Goal: Task Accomplishment & Management: Manage account settings

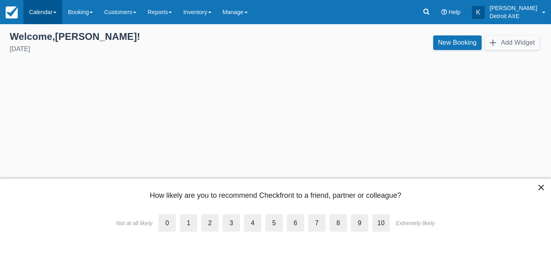
click at [51, 14] on link "Calendar" at bounding box center [42, 12] width 39 height 24
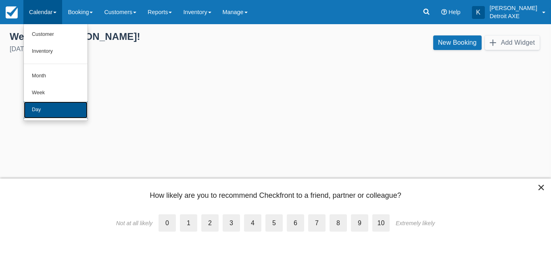
click at [45, 112] on link "Day" at bounding box center [56, 110] width 64 height 17
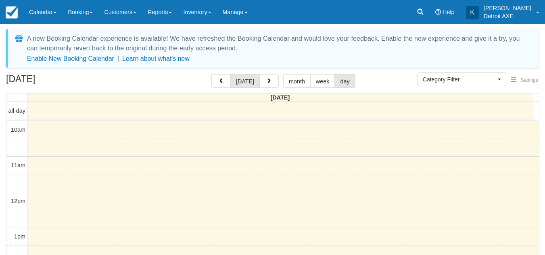
select select
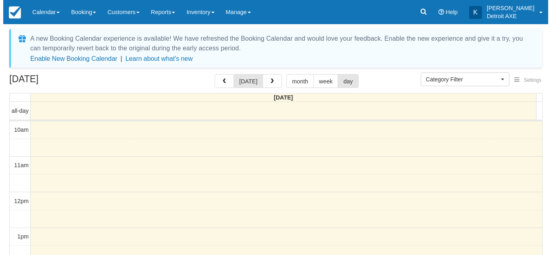
scroll to position [214, 0]
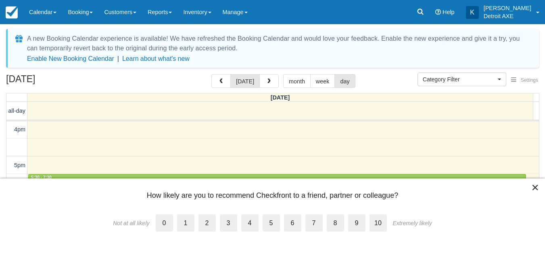
click at [532, 188] on button "×" at bounding box center [535, 187] width 8 height 13
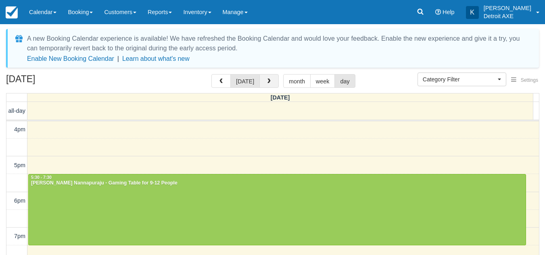
click at [274, 83] on button "button" at bounding box center [268, 81] width 19 height 14
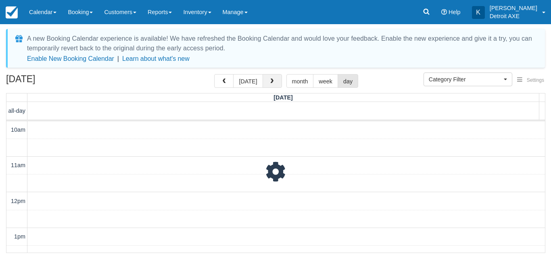
scroll to position [214, 0]
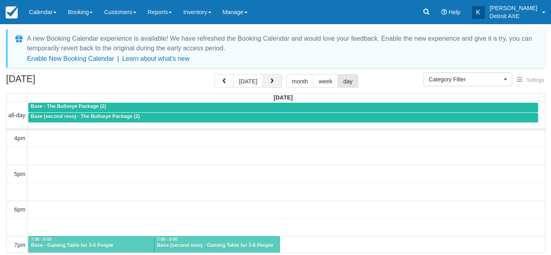
click at [274, 83] on button "button" at bounding box center [272, 81] width 19 height 14
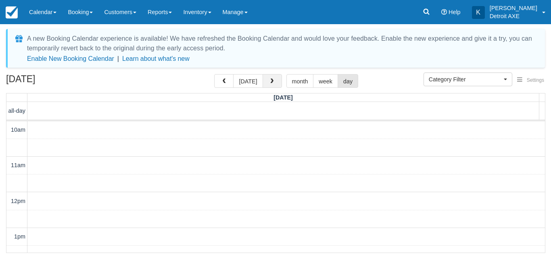
scroll to position [214, 0]
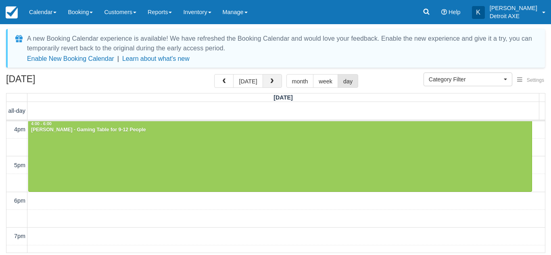
click at [274, 83] on button "button" at bounding box center [272, 81] width 19 height 14
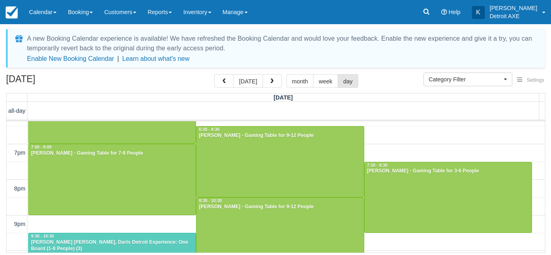
scroll to position [298, 0]
click at [253, 80] on button "[DATE]" at bounding box center [247, 81] width 29 height 14
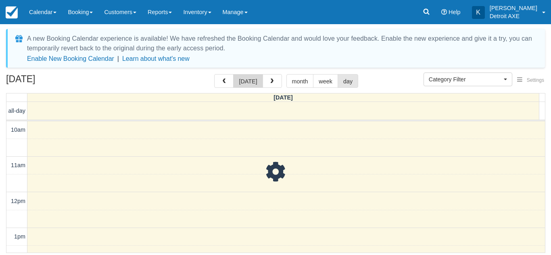
scroll to position [214, 0]
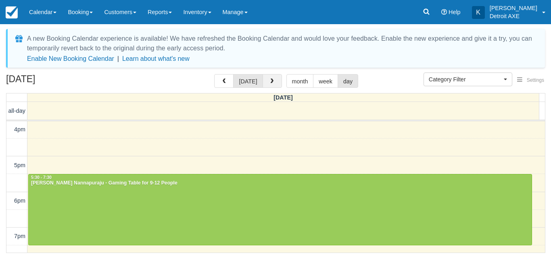
click at [274, 83] on button "button" at bounding box center [272, 81] width 19 height 14
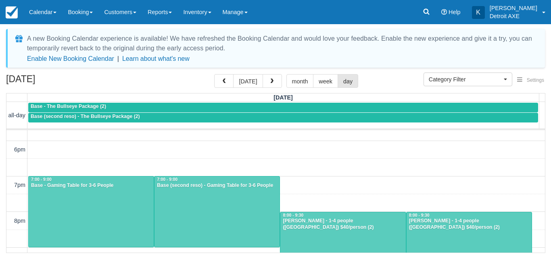
scroll to position [276, 0]
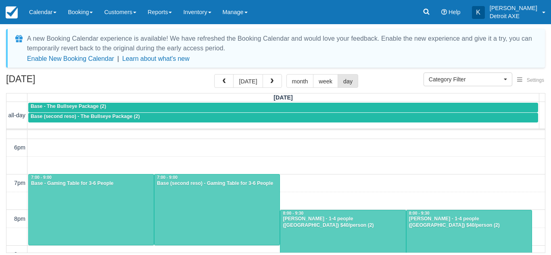
click at [168, 85] on div "October 15, 2025 today month week day" at bounding box center [275, 82] width 539 height 17
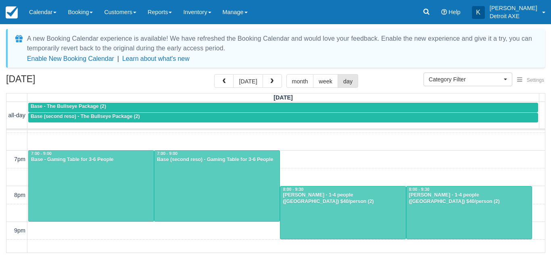
scroll to position [301, 0]
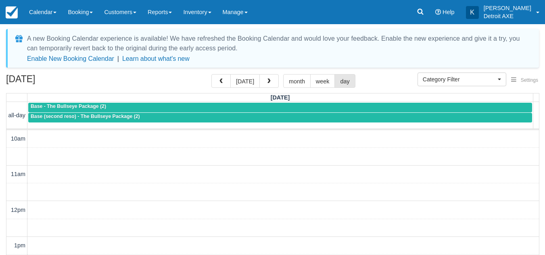
select select
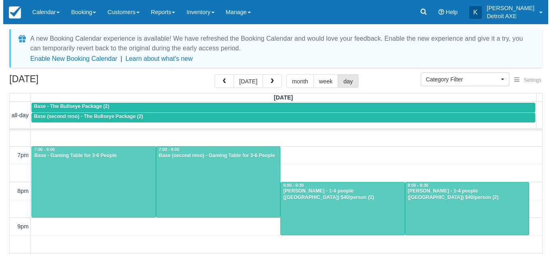
scroll to position [292, 0]
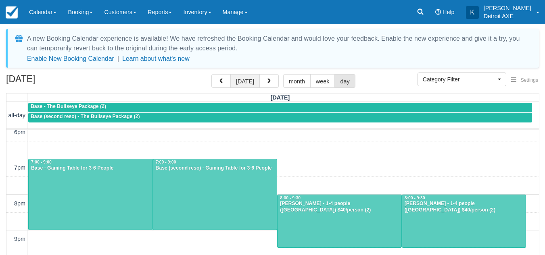
click at [253, 83] on button "[DATE]" at bounding box center [244, 81] width 29 height 14
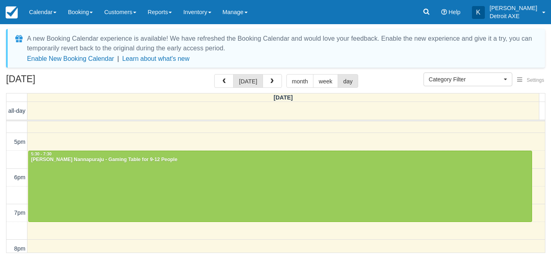
scroll to position [238, 0]
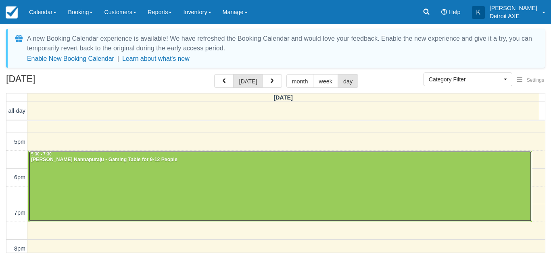
click at [146, 167] on div at bounding box center [280, 186] width 503 height 71
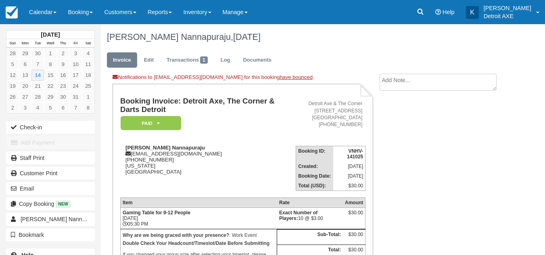
scroll to position [75, 0]
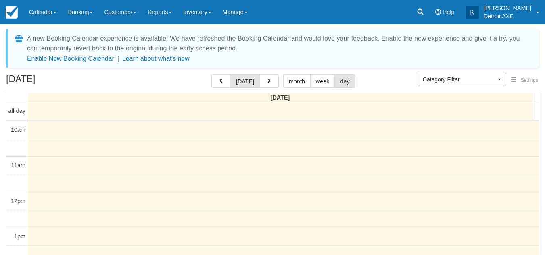
select select
